Goal: Information Seeking & Learning: Get advice/opinions

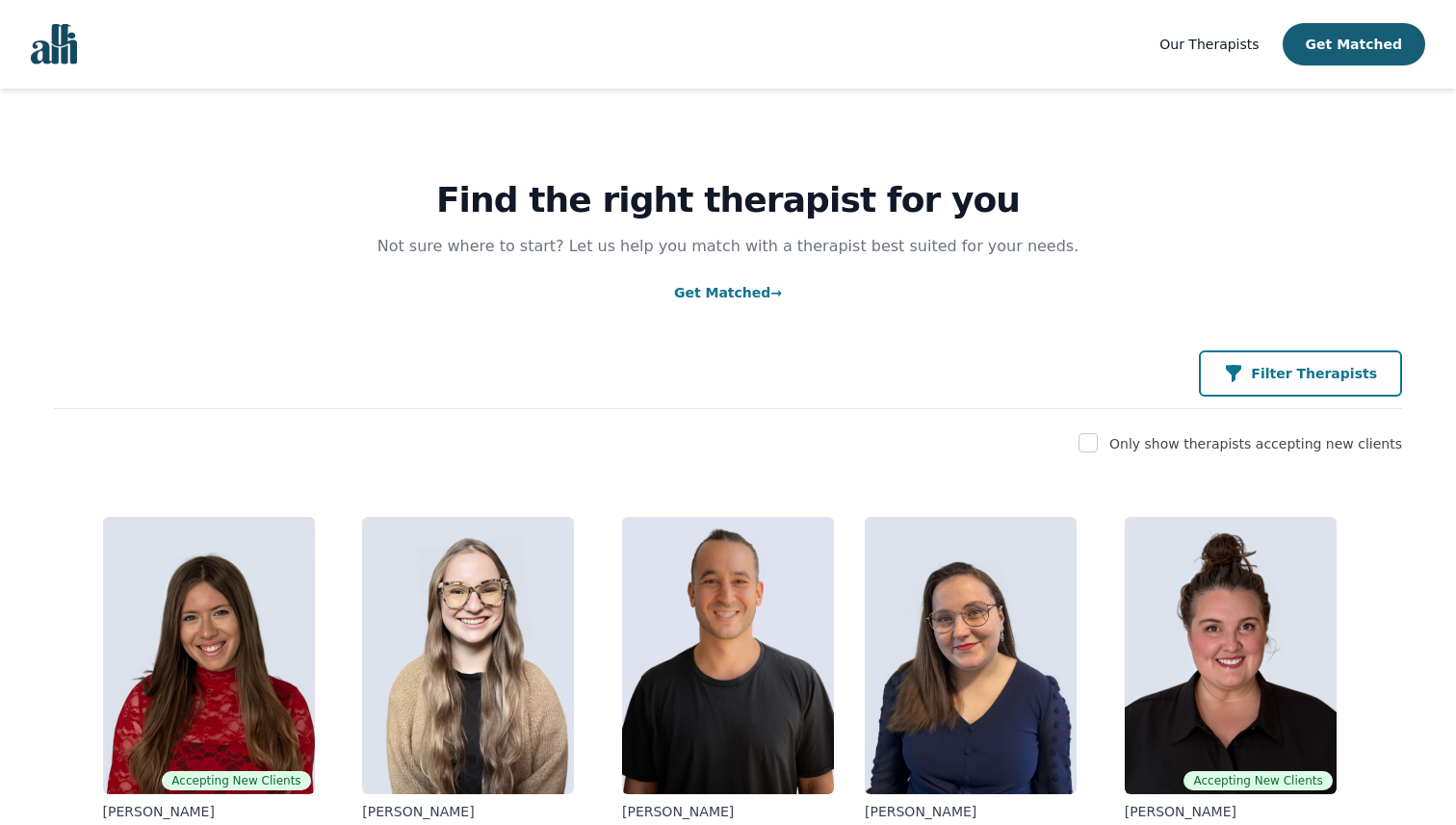
click at [1339, 382] on p "Filter Therapists" at bounding box center [1314, 373] width 126 height 19
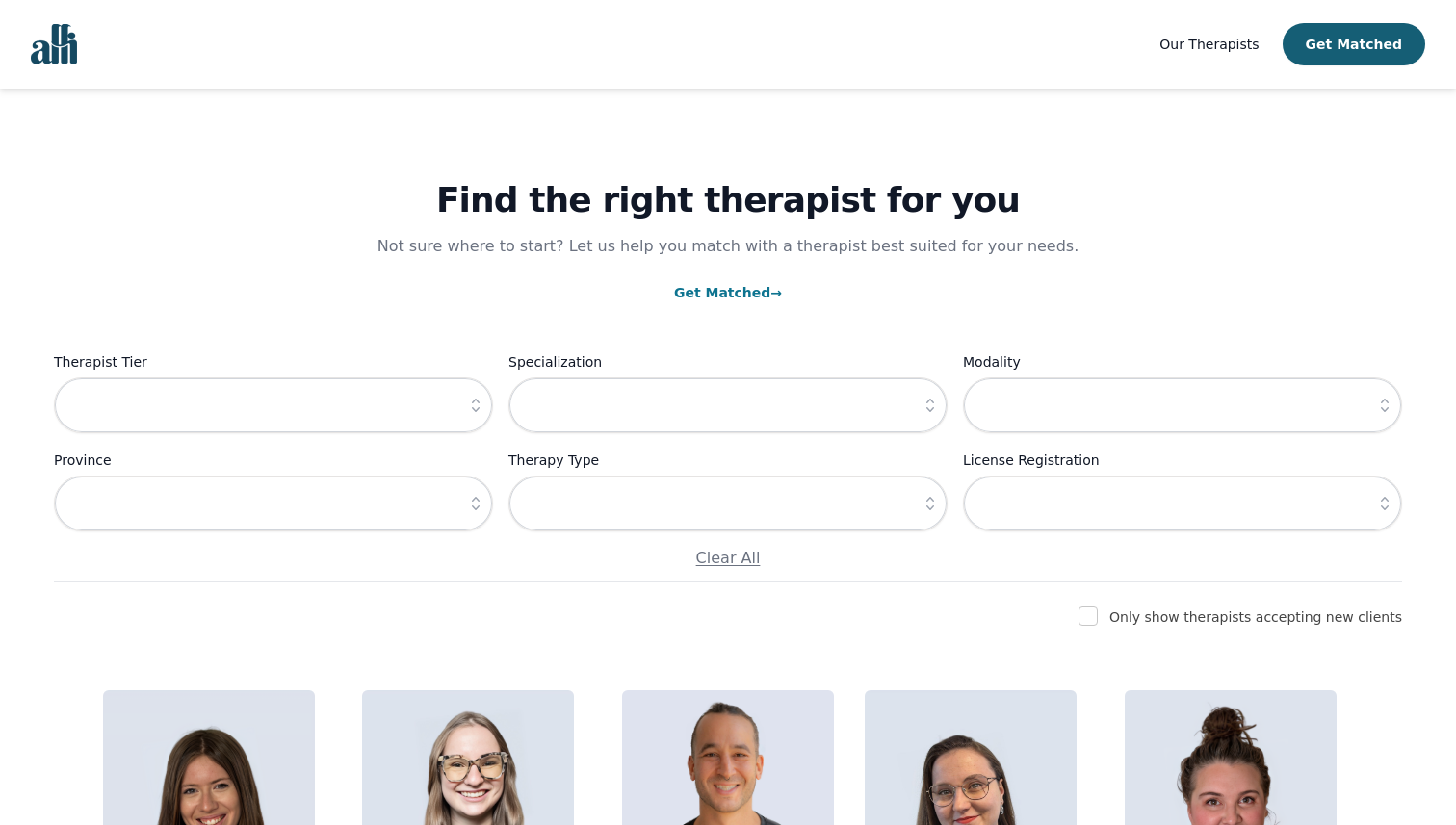
click at [474, 394] on button "button" at bounding box center [476, 405] width 35 height 56
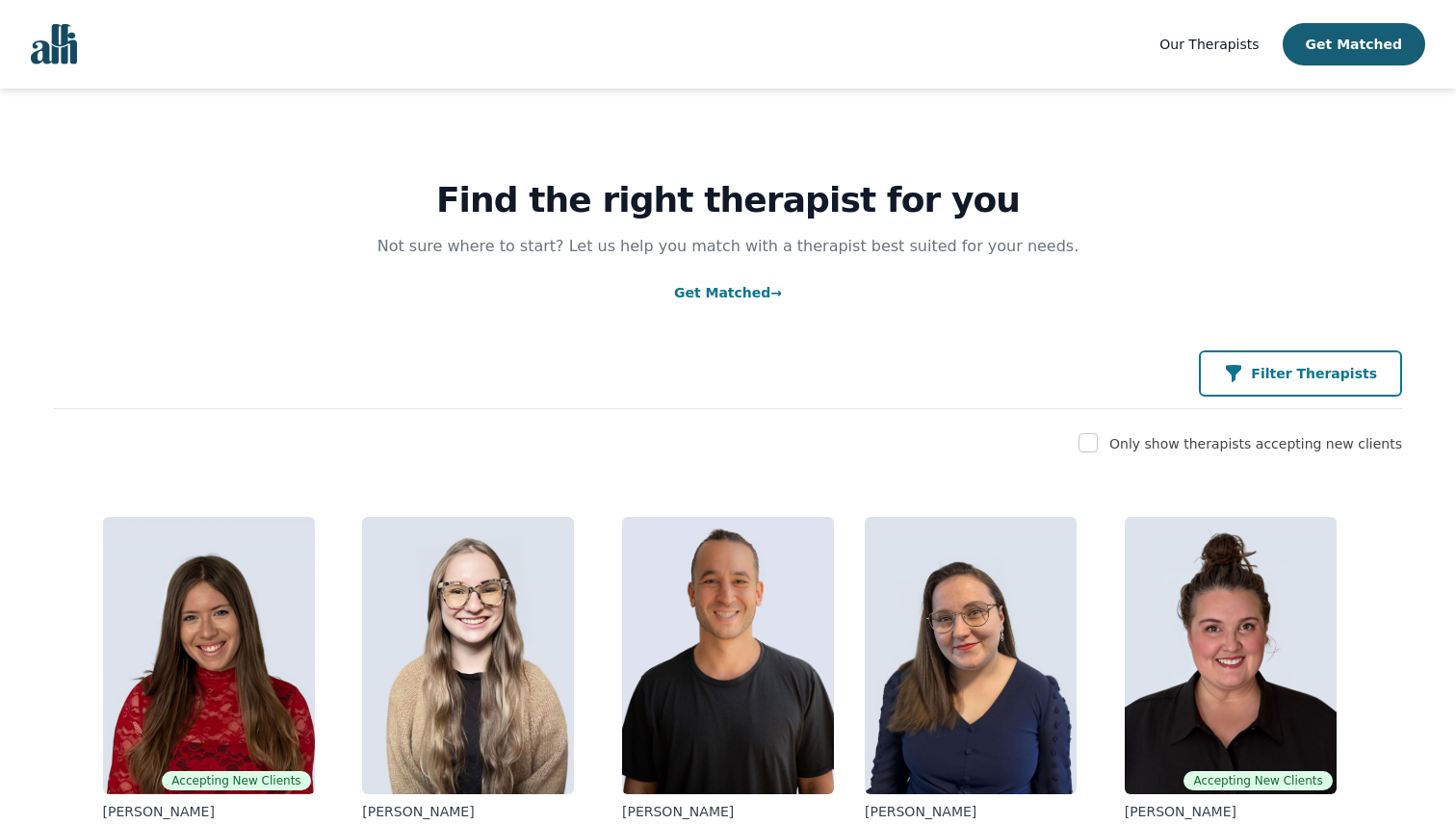
click at [1239, 375] on button "Filter Therapists" at bounding box center [1300, 374] width 204 height 47
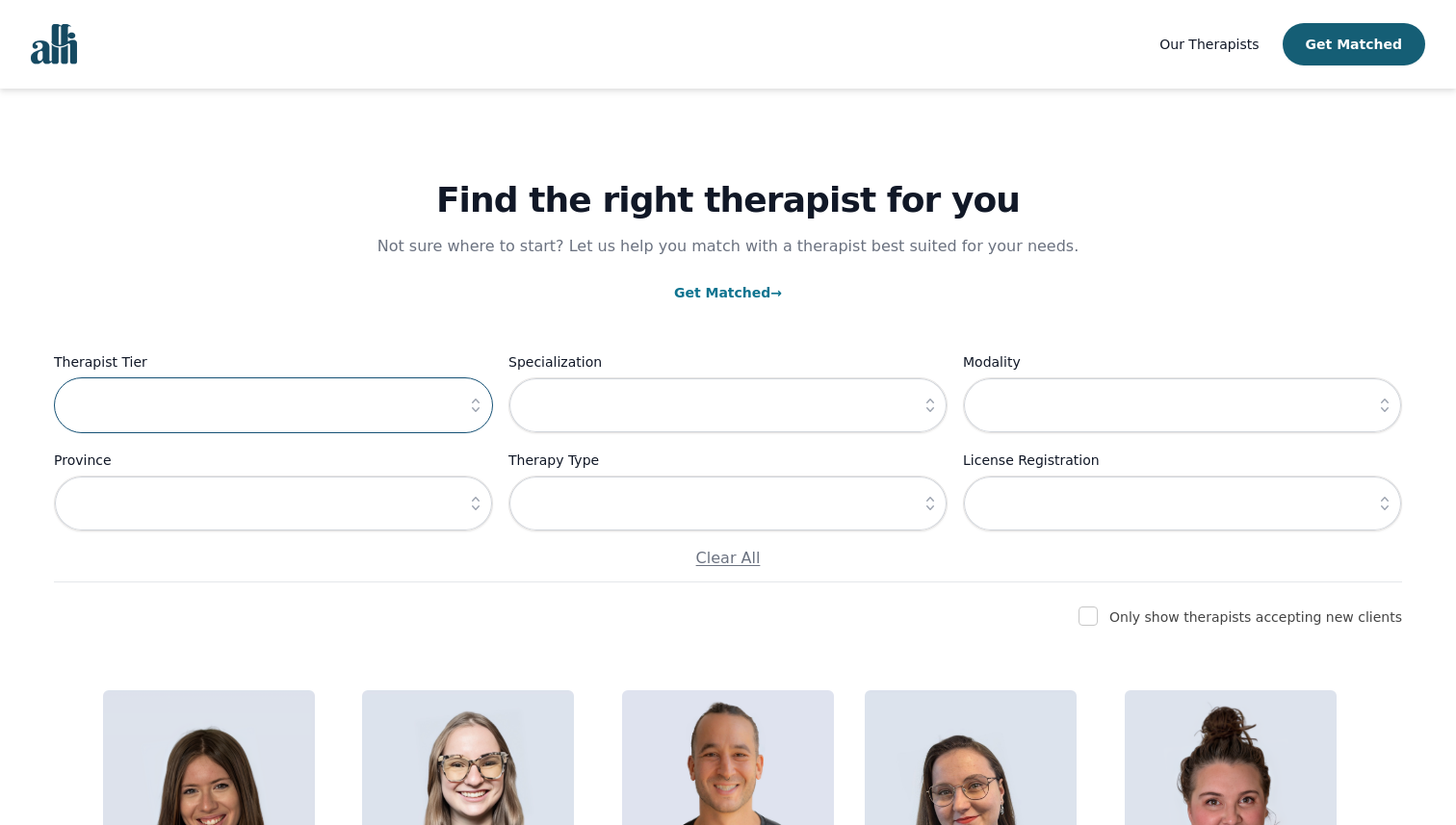
click at [454, 395] on input "text" at bounding box center [273, 405] width 439 height 56
click at [478, 401] on icon "button" at bounding box center [476, 405] width 8 height 14
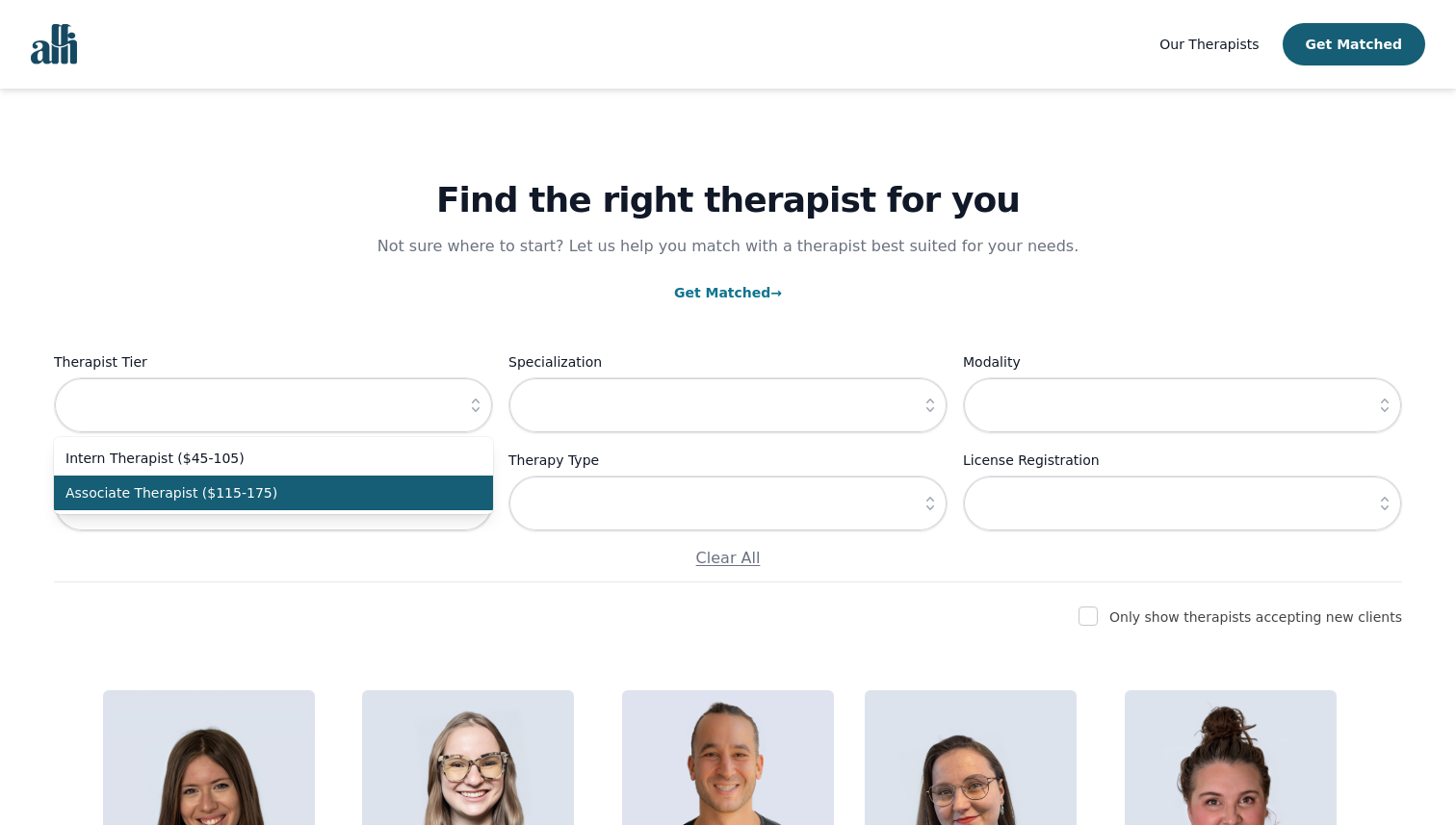
click at [353, 497] on span "Associate Therapist ($115-175)" at bounding box center [262, 493] width 393 height 19
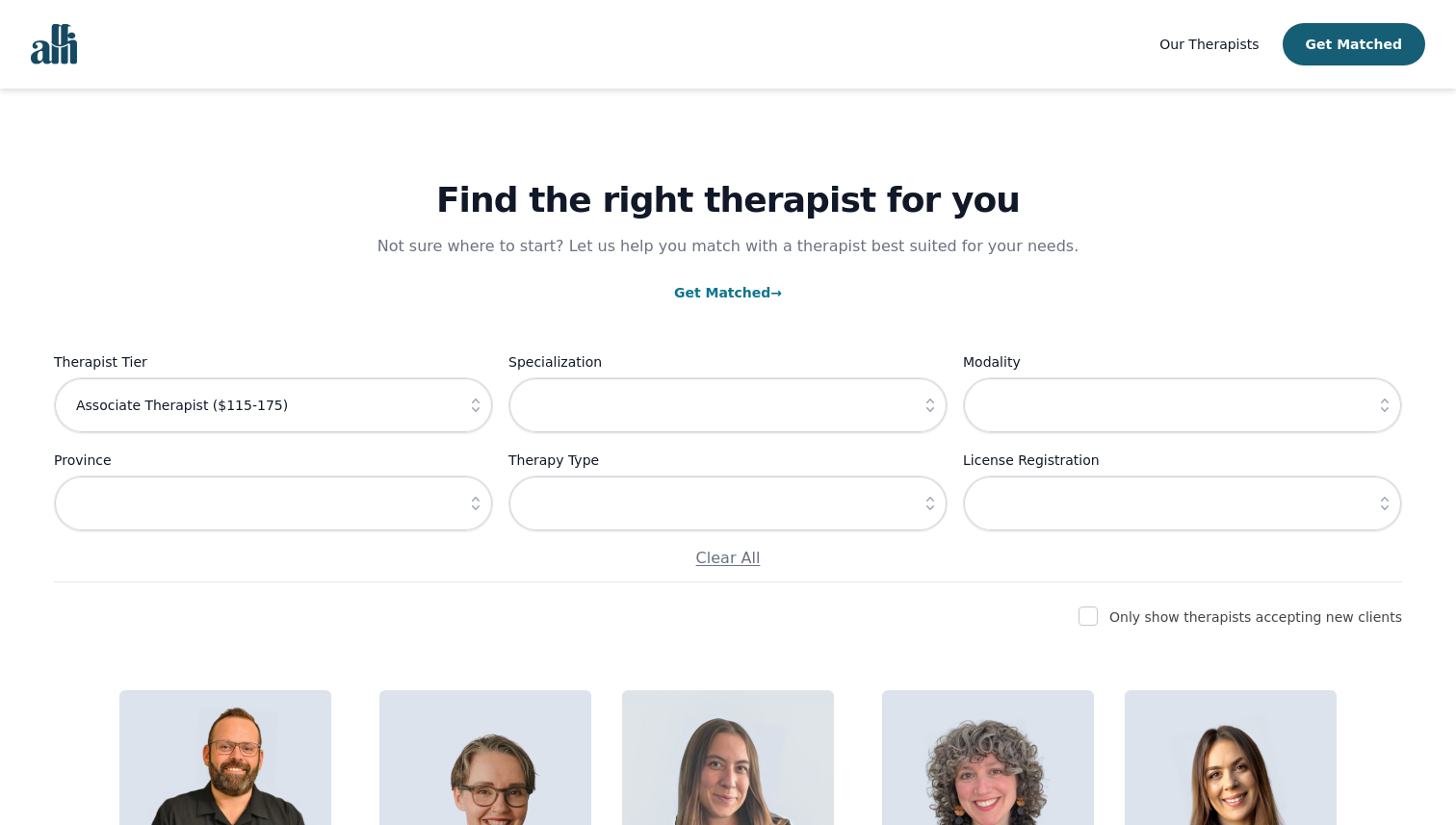
click at [476, 399] on icon "button" at bounding box center [476, 405] width 8 height 14
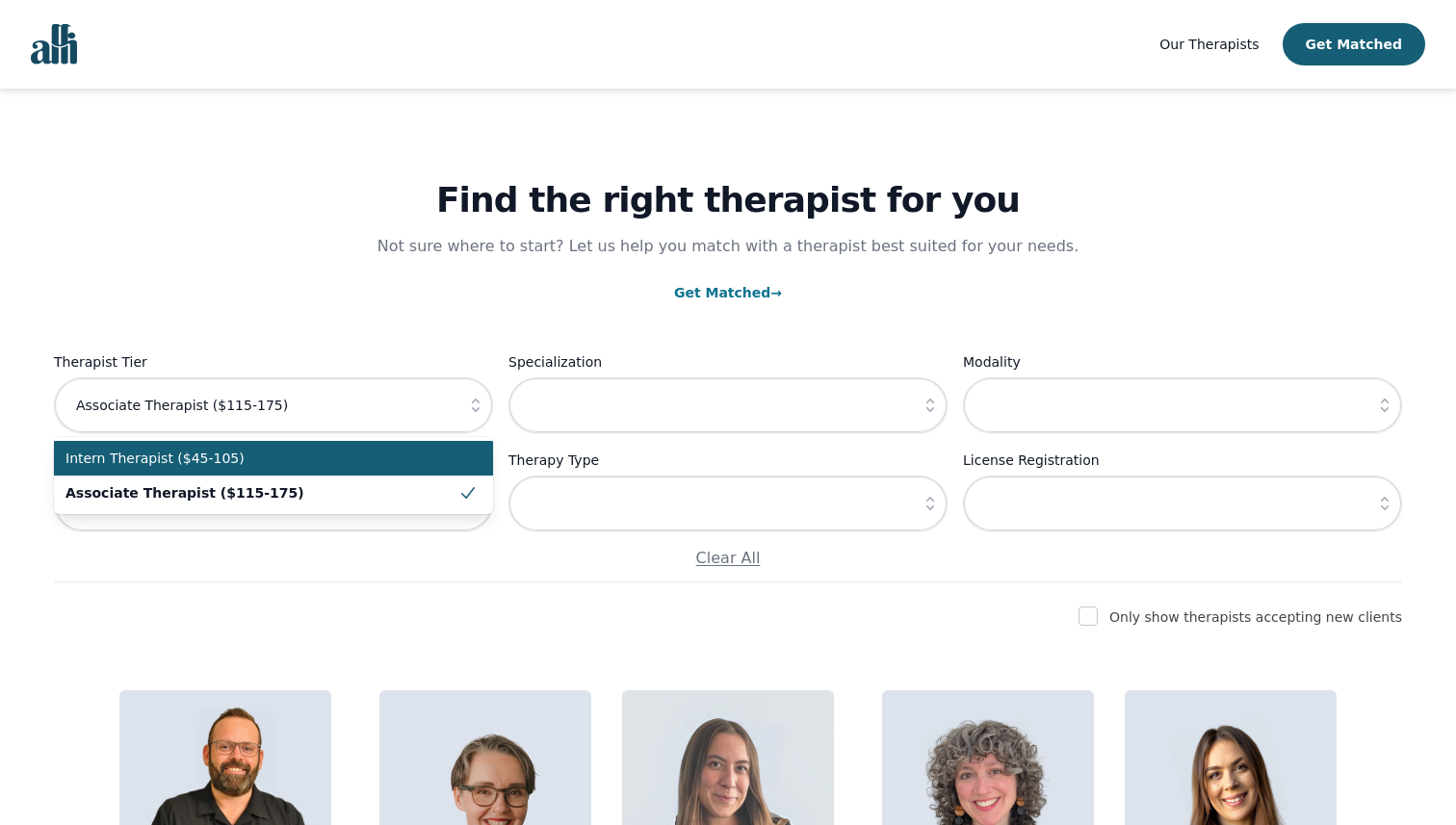
click at [364, 456] on span "Intern Therapist ($45-105)" at bounding box center [262, 459] width 393 height 19
type input "Intern Therapist ($45-105)"
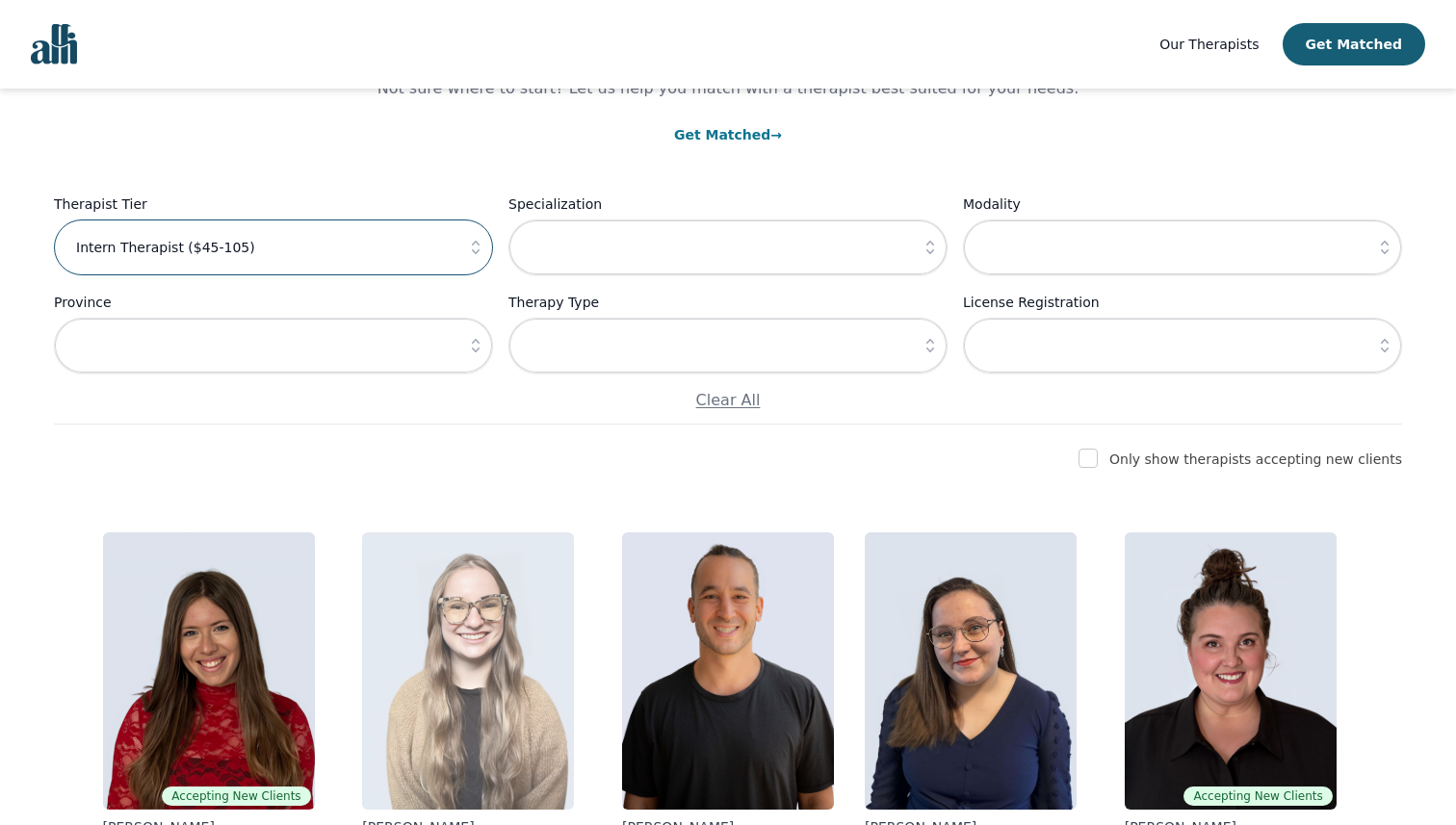
scroll to position [99, 0]
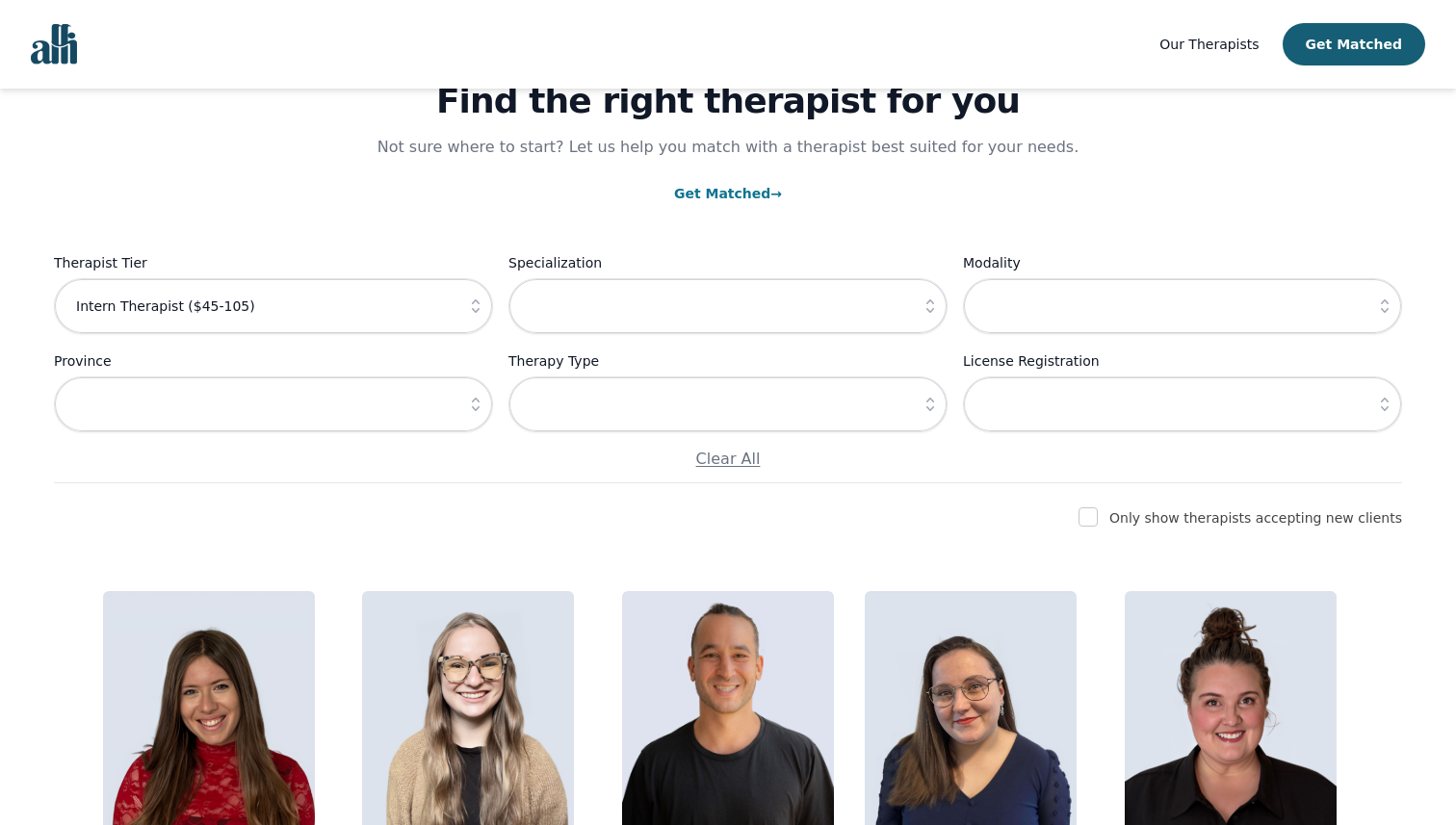
click at [924, 301] on icon "button" at bounding box center [930, 306] width 19 height 19
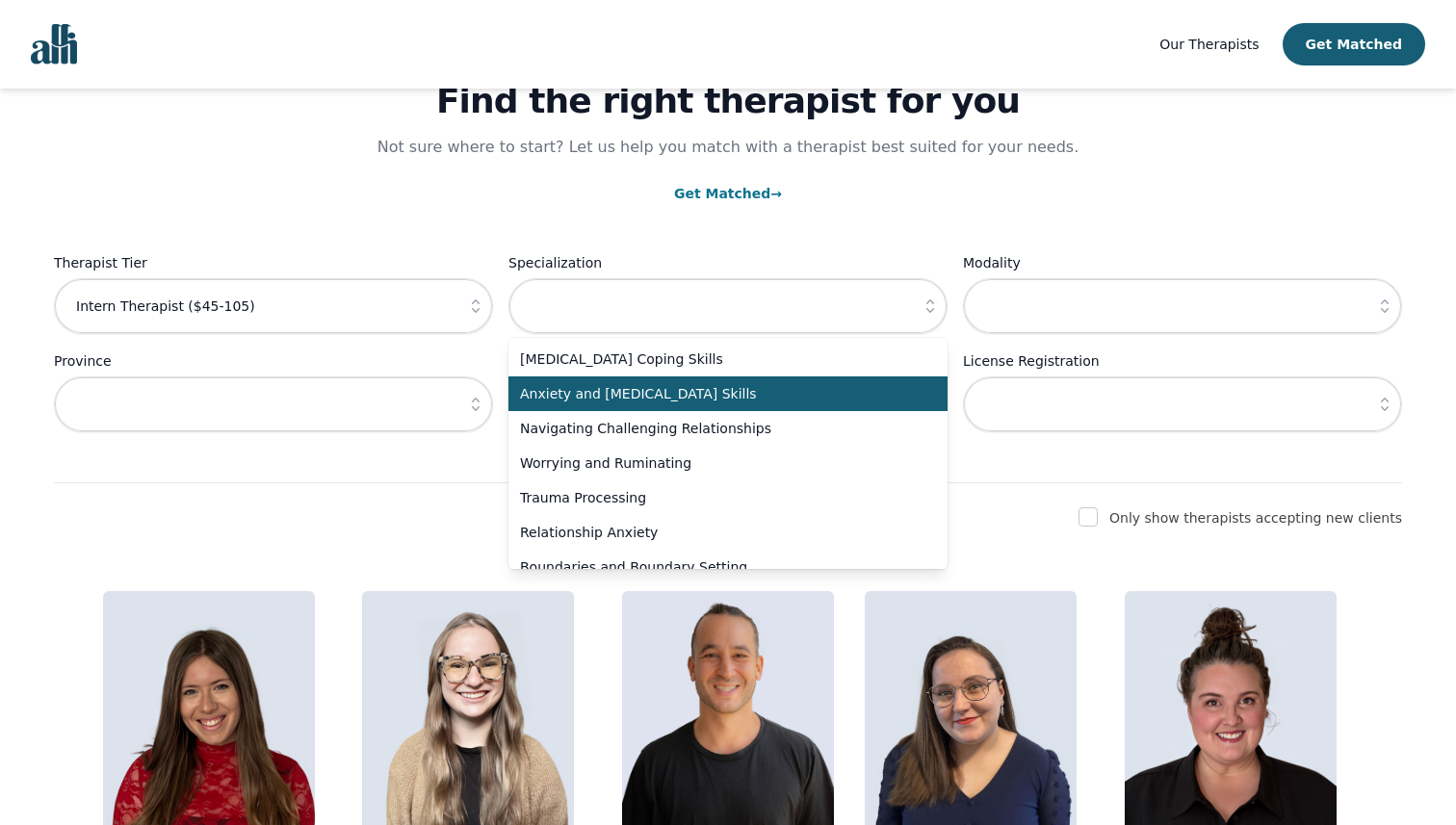
click at [676, 407] on li "Anxiety and [MEDICAL_DATA] Skills" at bounding box center [727, 394] width 439 height 35
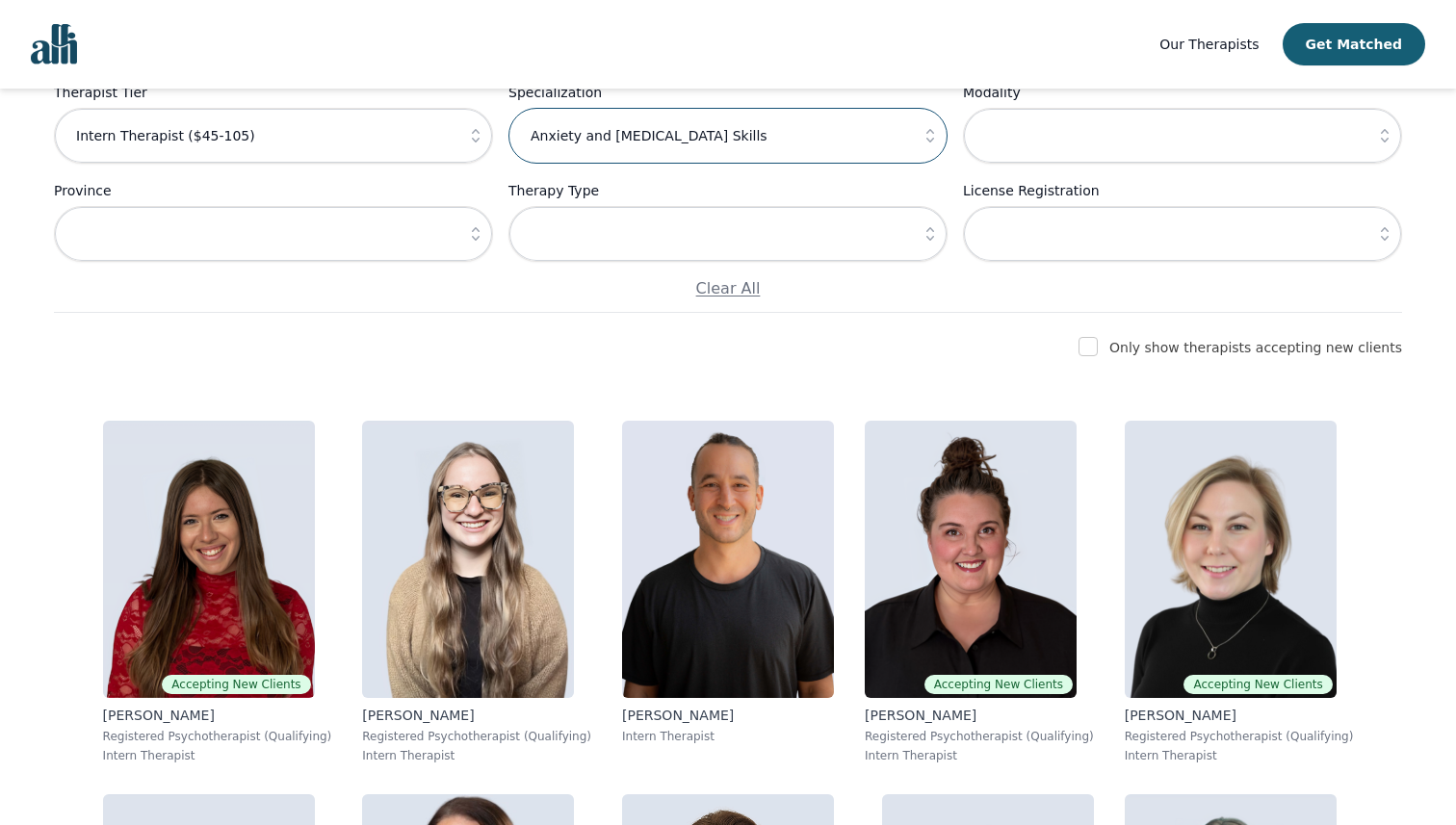
scroll to position [0, 0]
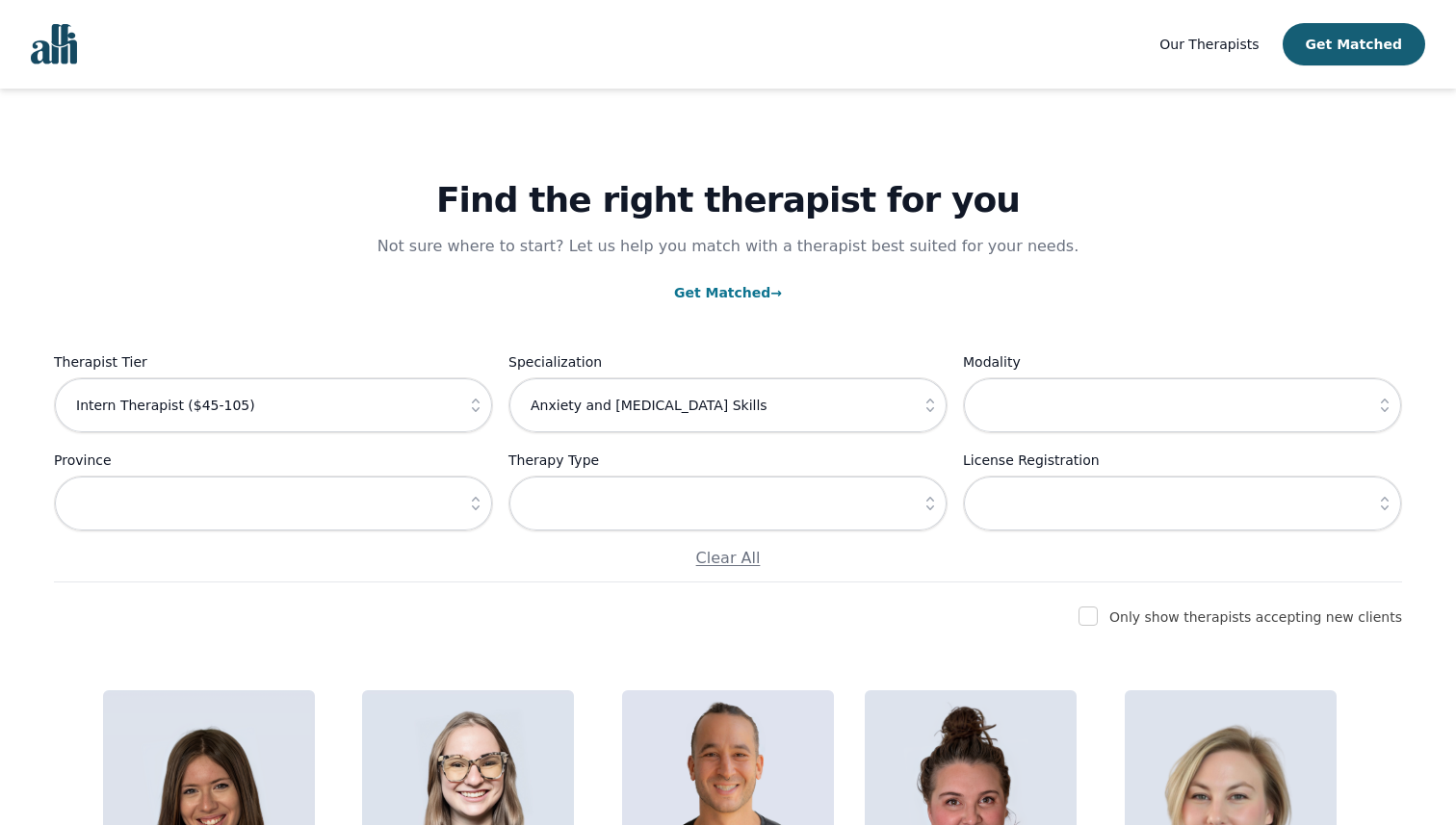
click at [934, 408] on icon "button" at bounding box center [930, 405] width 19 height 19
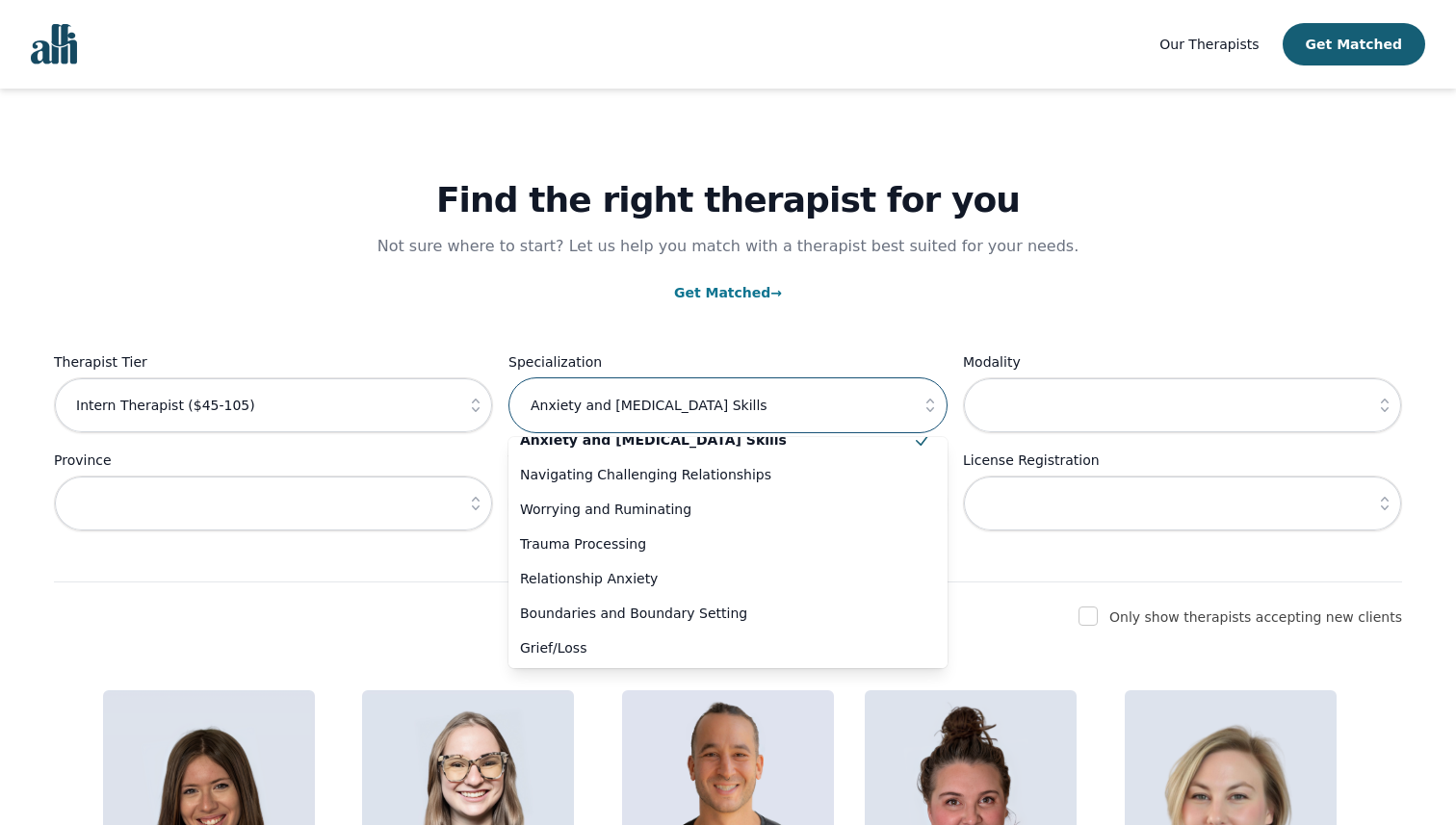
scroll to position [55, 0]
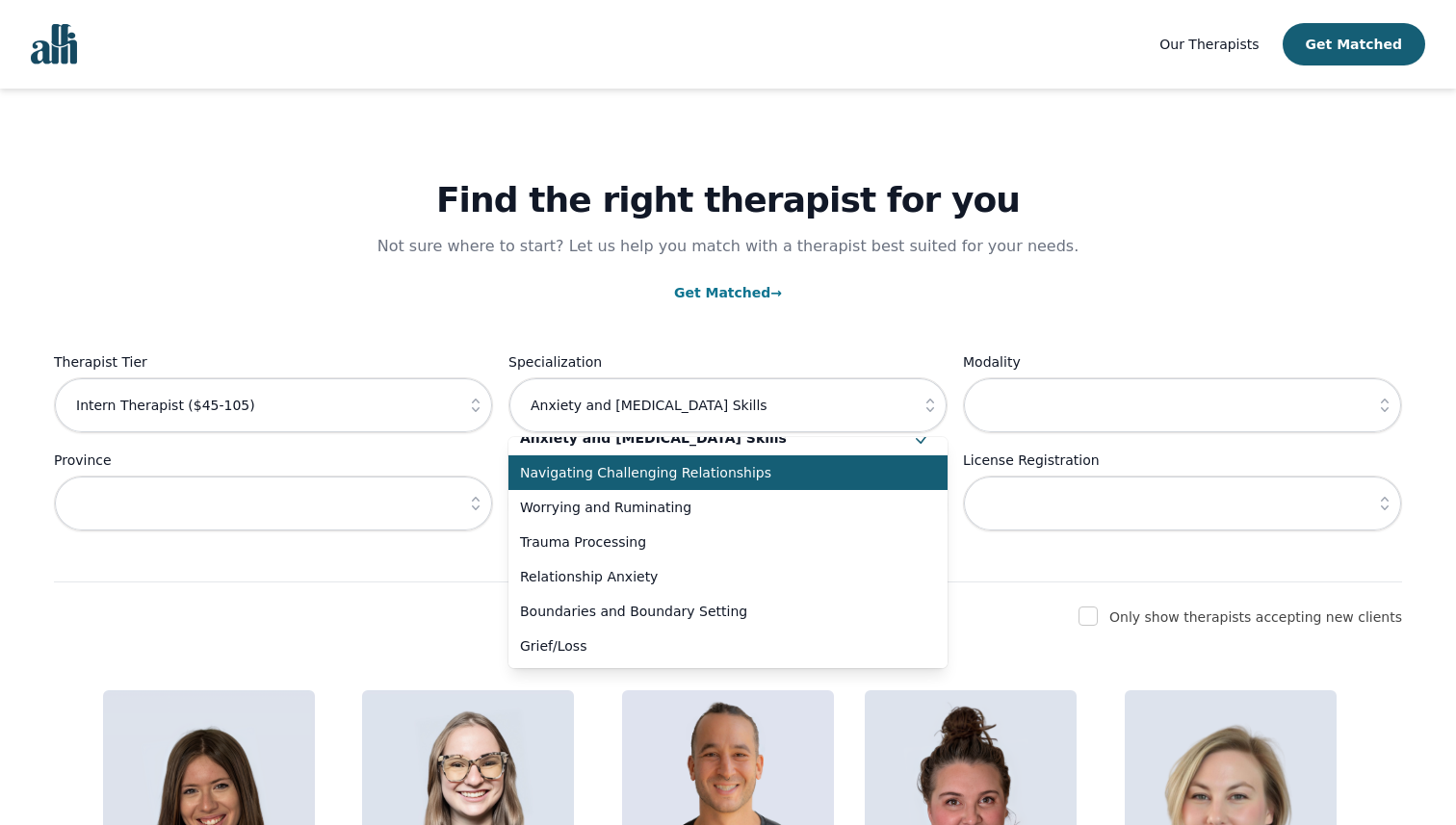
click at [745, 477] on span "Navigating Challenging Relationships" at bounding box center [715, 473] width 393 height 19
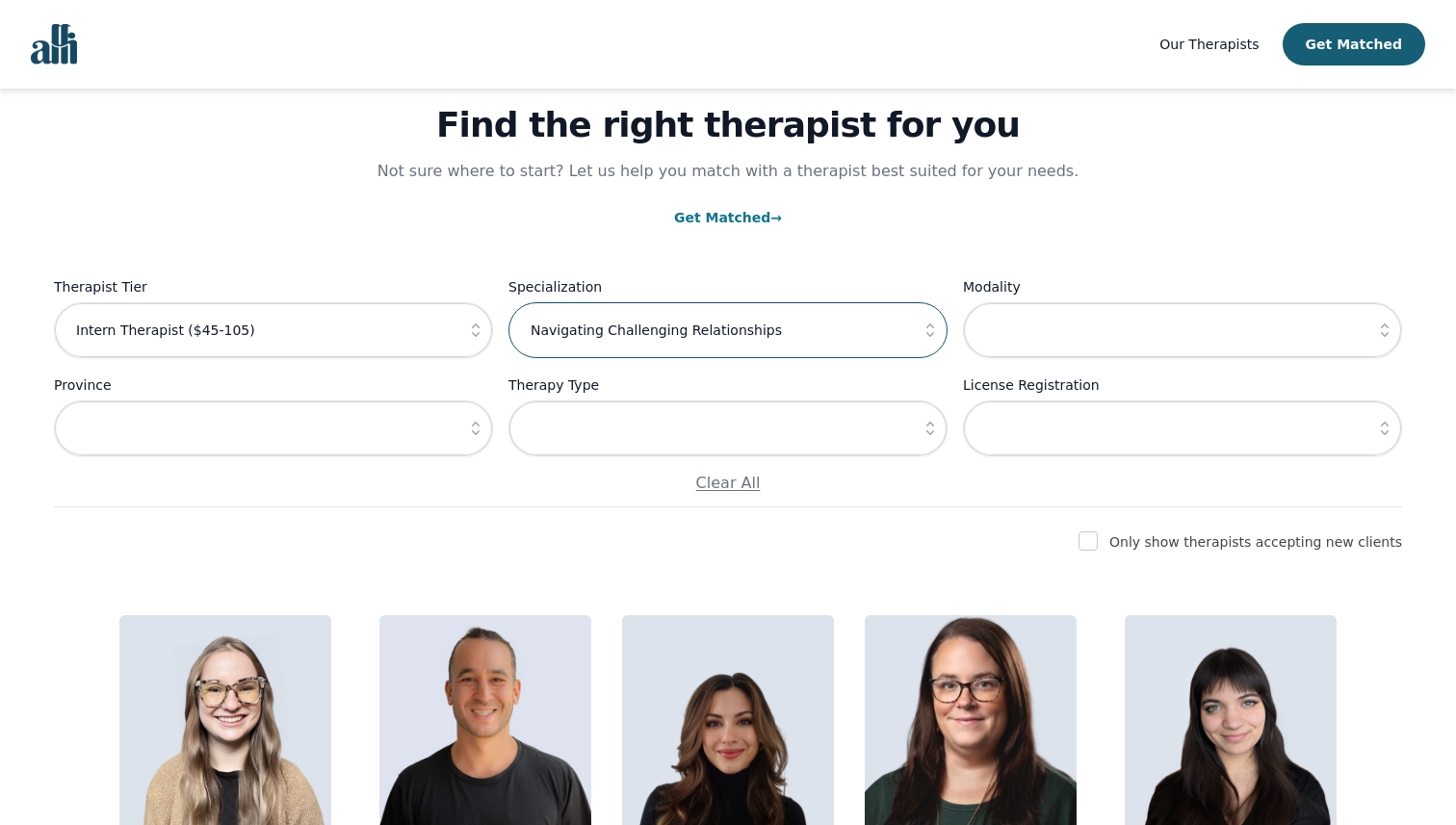
scroll to position [0, 0]
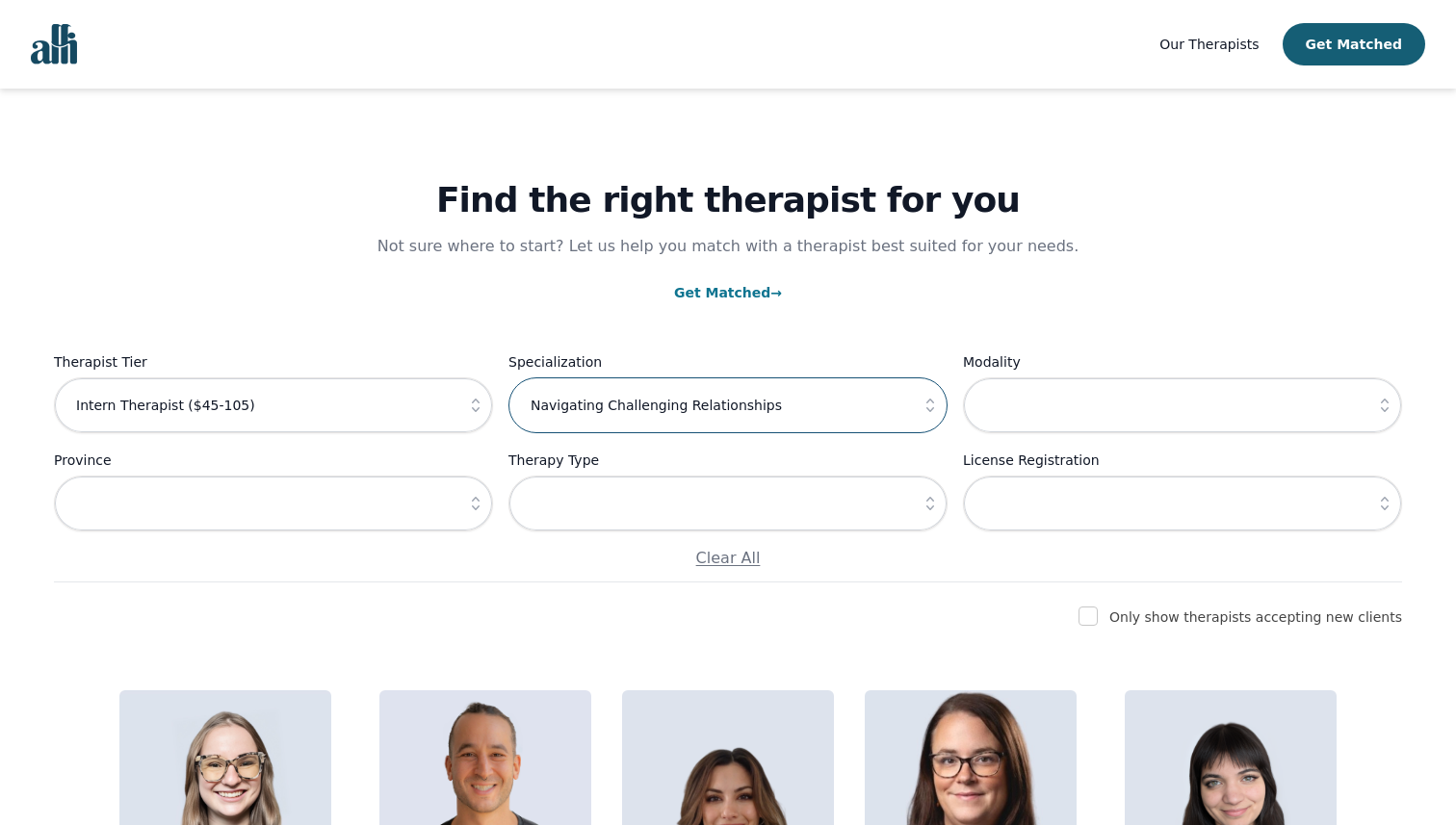
click at [904, 412] on input "Navigating Challenging Relationships" at bounding box center [727, 405] width 439 height 56
click at [928, 407] on icon "button" at bounding box center [930, 405] width 19 height 19
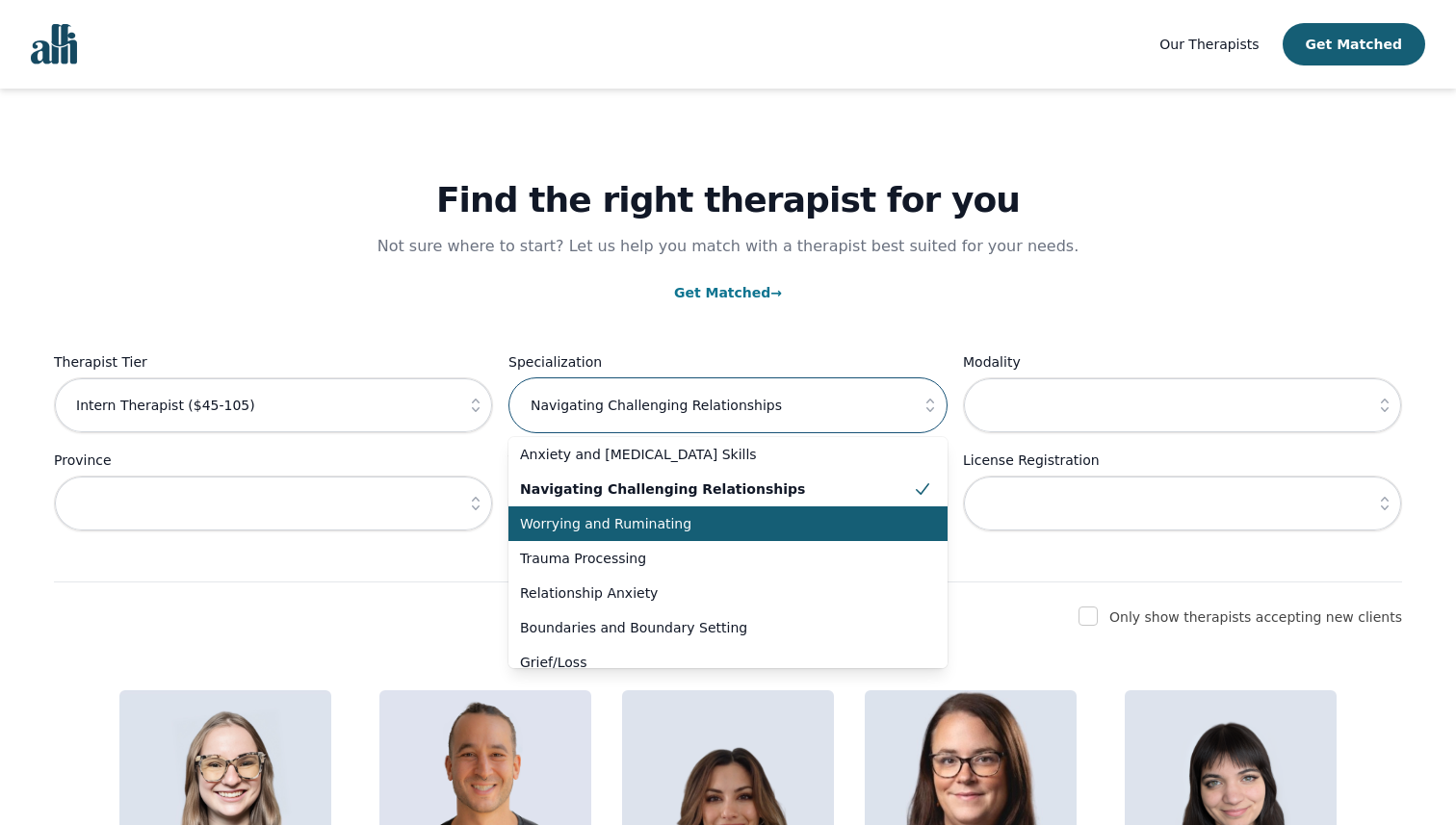
scroll to position [49, 0]
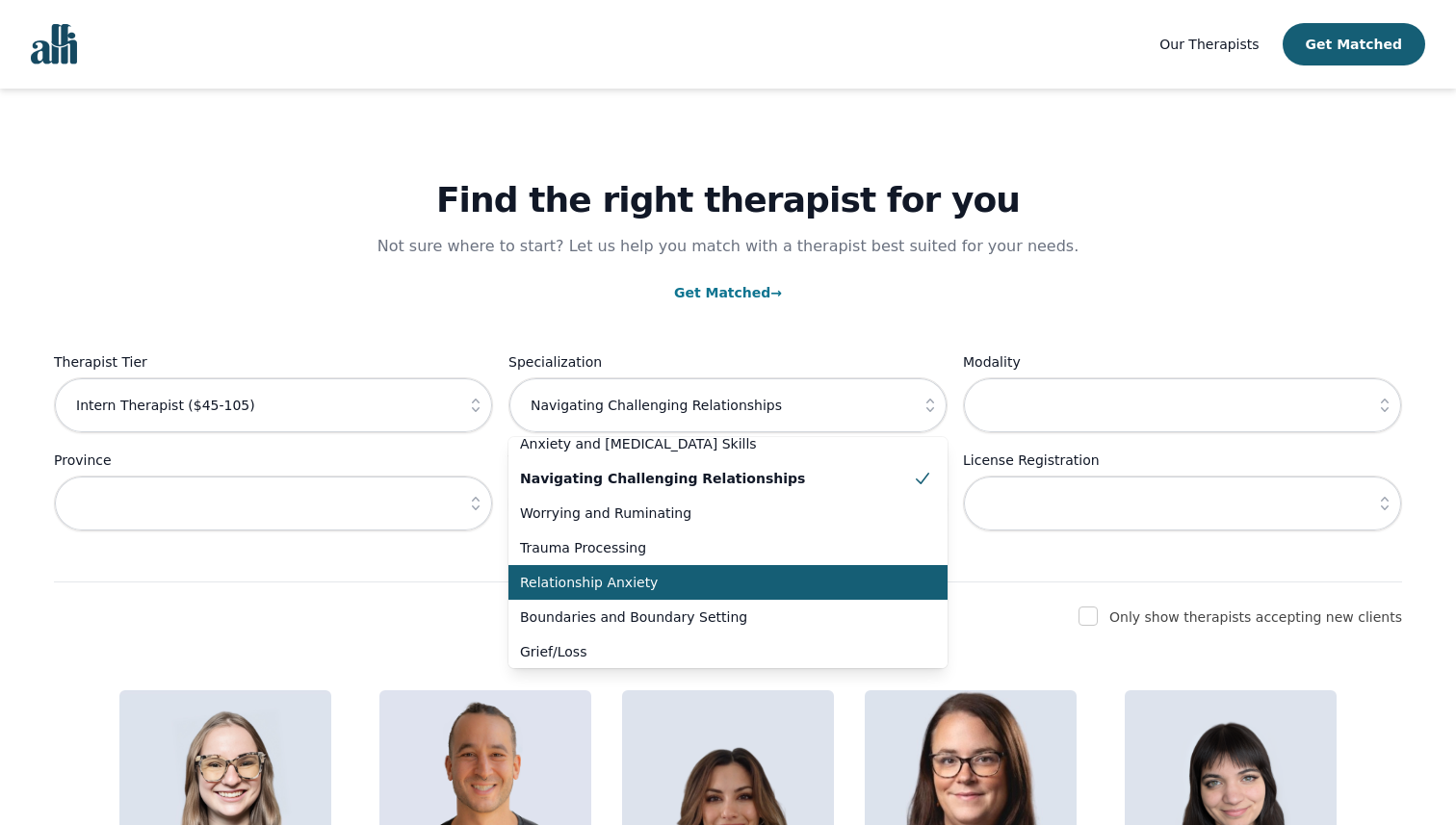
click at [711, 585] on span "Relationship Anxiety" at bounding box center [715, 583] width 393 height 19
type input "Relationship Anxiety"
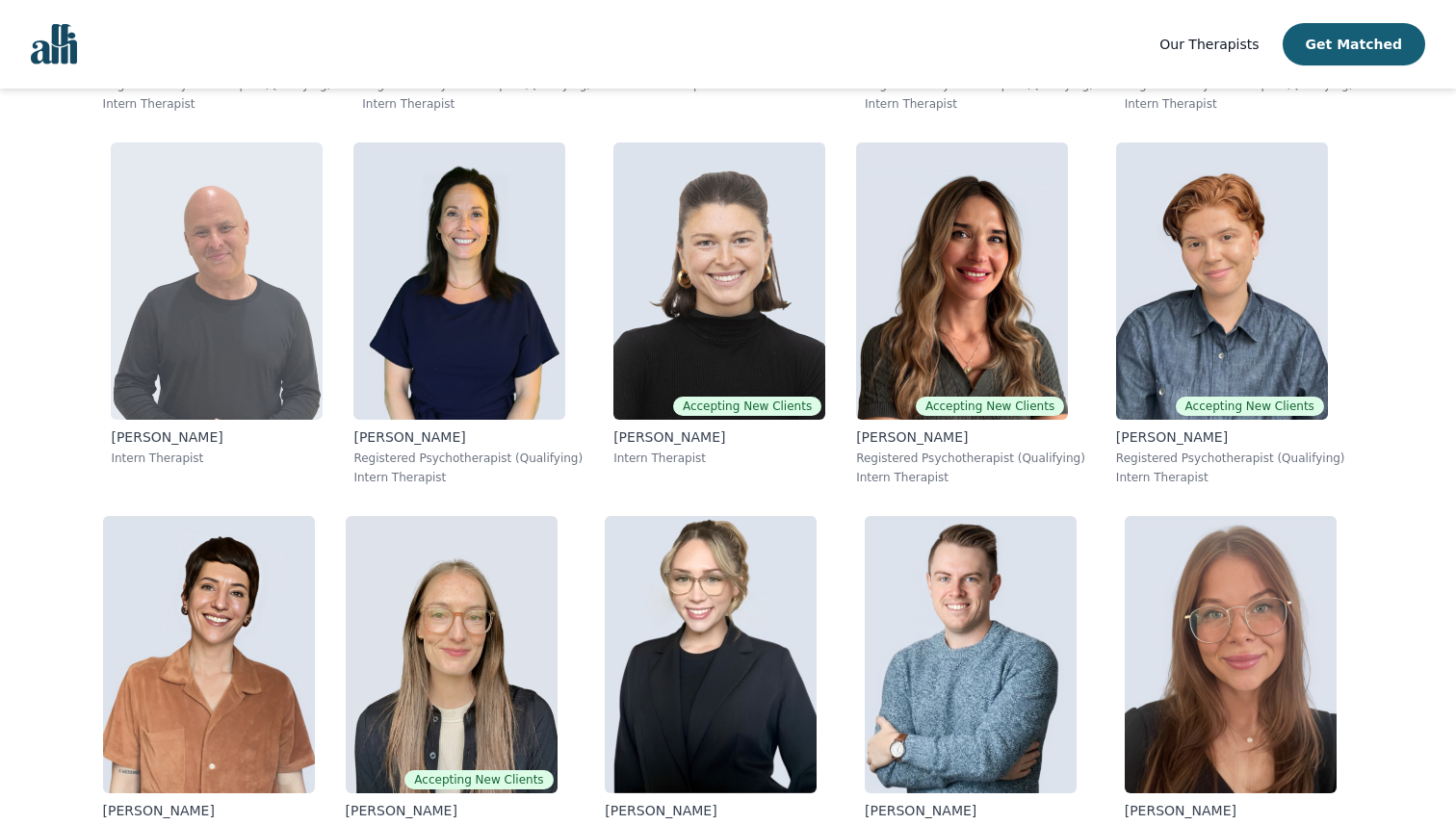
scroll to position [0, 0]
